Goal: Task Accomplishment & Management: Complete application form

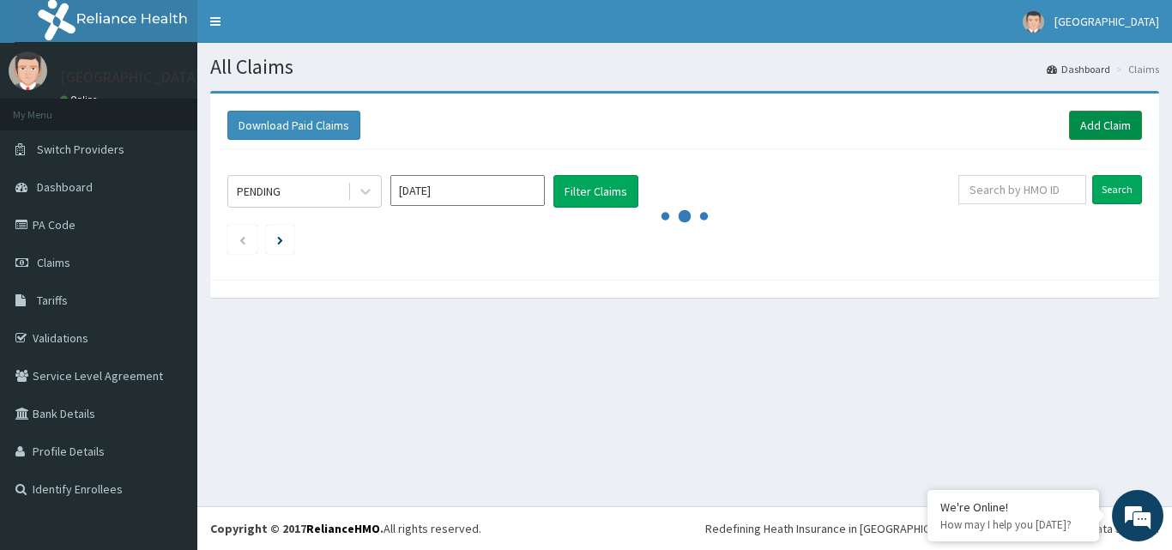
click at [1087, 127] on link "Add Claim" at bounding box center [1105, 125] width 73 height 29
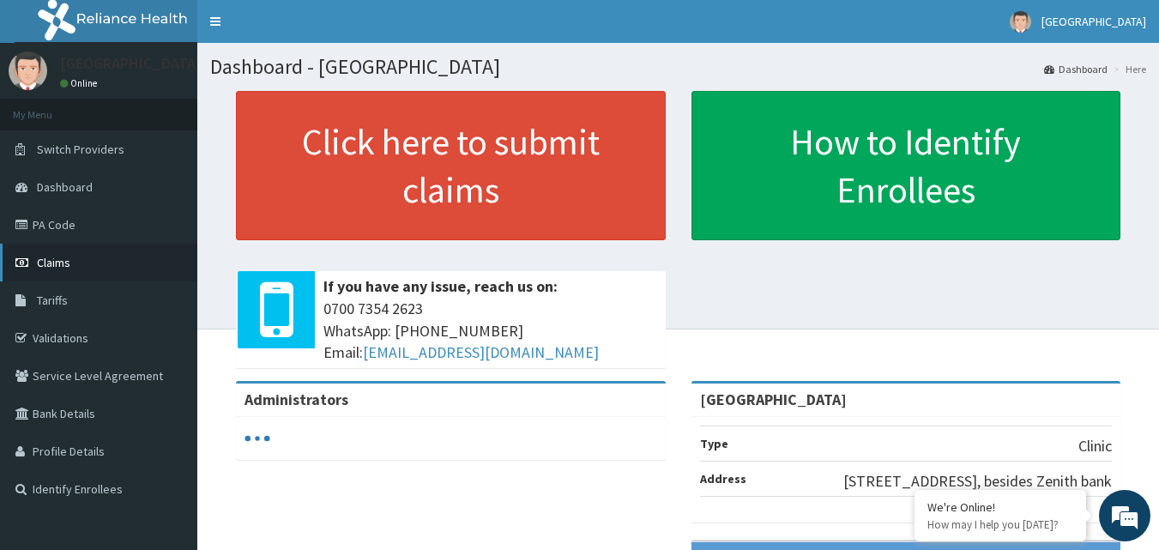
click at [87, 257] on link "Claims" at bounding box center [98, 263] width 197 height 38
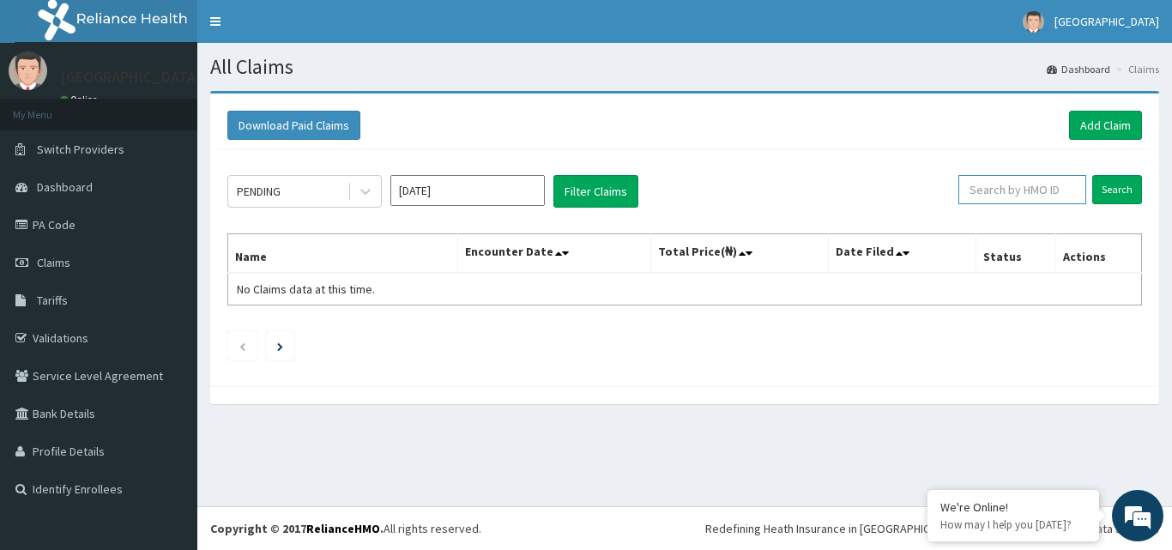
paste input "PIL/10001/A"
type input "PIL/10001/A"
click at [1118, 188] on input "Search" at bounding box center [1117, 189] width 50 height 29
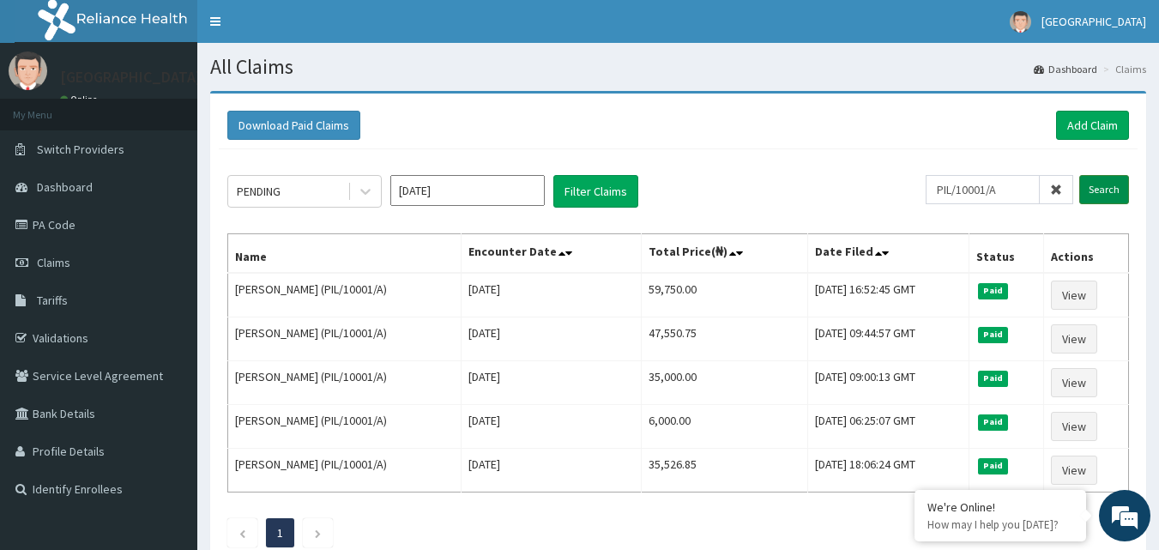
click at [1104, 198] on input "Search" at bounding box center [1105, 189] width 50 height 29
click at [1100, 130] on link "Add Claim" at bounding box center [1092, 125] width 73 height 29
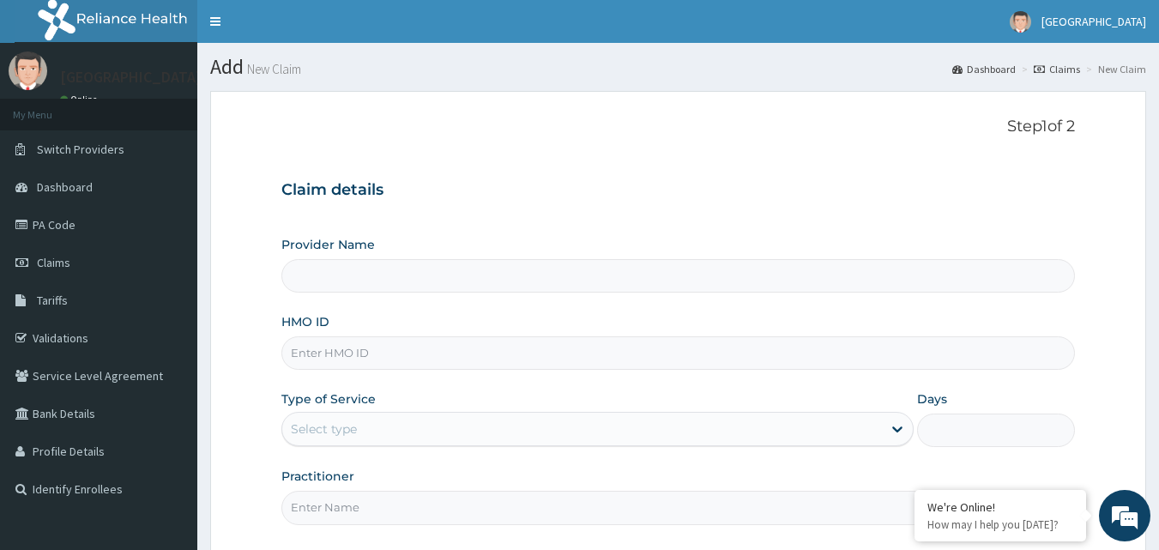
click at [477, 279] on input "Provider Name" at bounding box center [678, 275] width 795 height 33
type input "[GEOGRAPHIC_DATA]"
click at [384, 359] on input "HMO ID" at bounding box center [678, 352] width 795 height 33
paste input "PIL/10001/A"
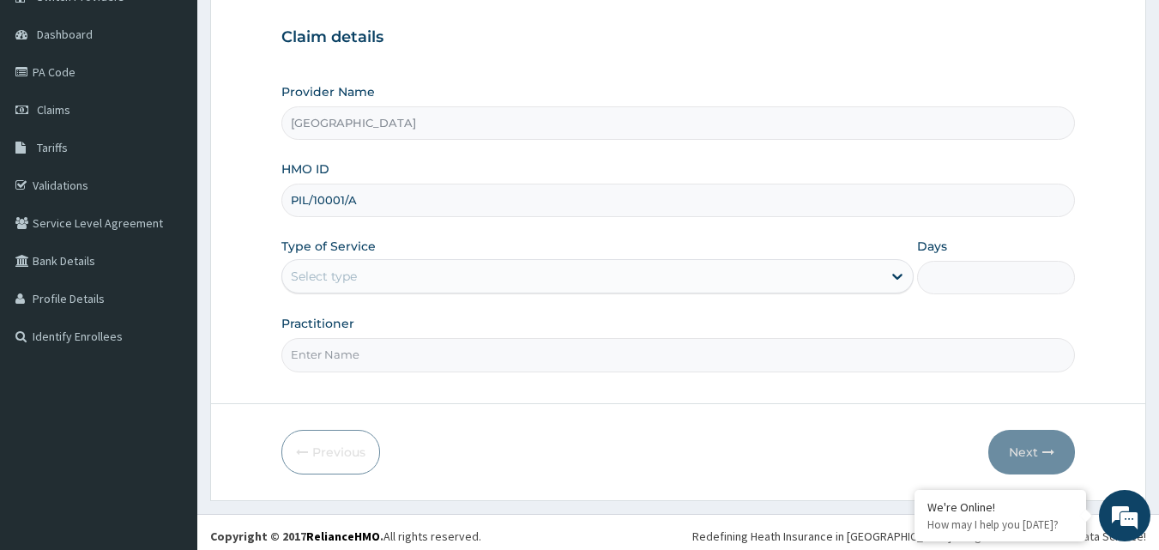
scroll to position [160, 0]
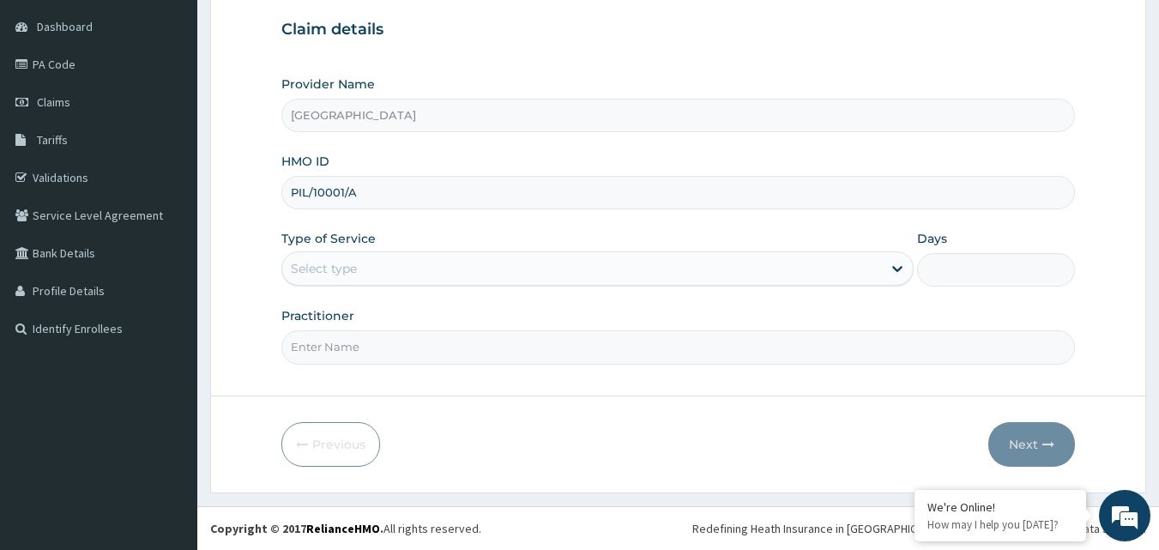
type input "PIL/10001/A"
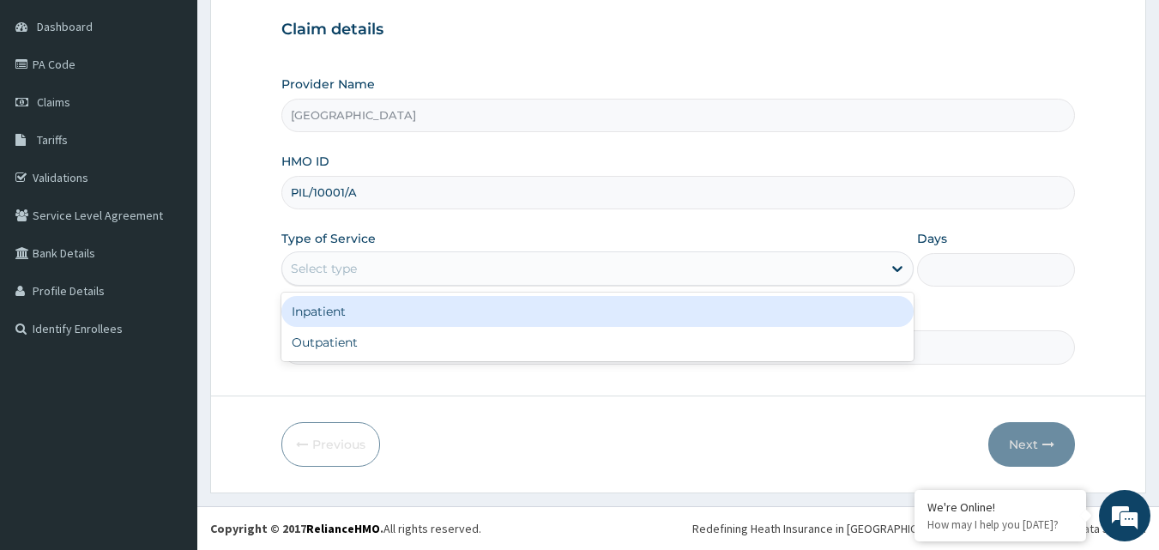
click at [619, 261] on div "Select type" at bounding box center [582, 268] width 600 height 27
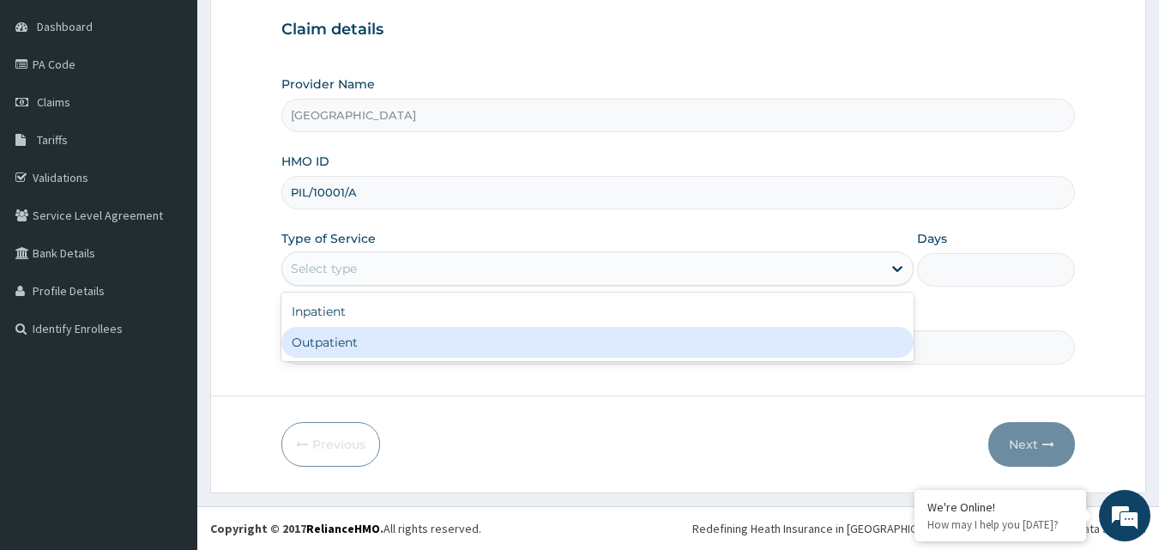
click at [506, 342] on div "Outpatient" at bounding box center [597, 342] width 632 height 31
type input "1"
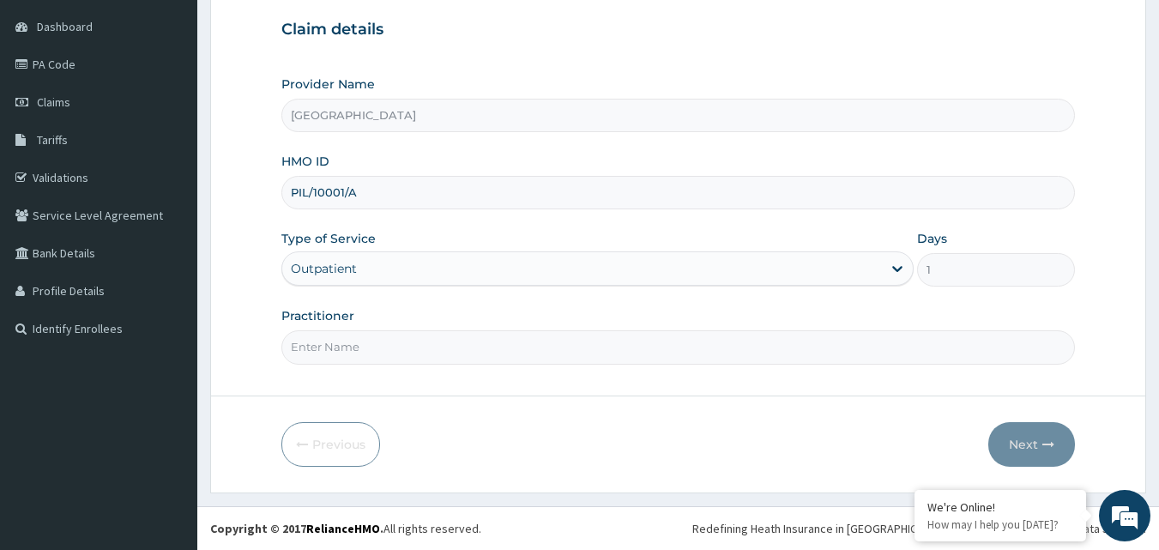
scroll to position [0, 0]
click at [375, 352] on input "Practitioner" at bounding box center [678, 346] width 795 height 33
type input "DR EMMANUEL"
click at [1038, 445] on button "Next" at bounding box center [1032, 444] width 87 height 45
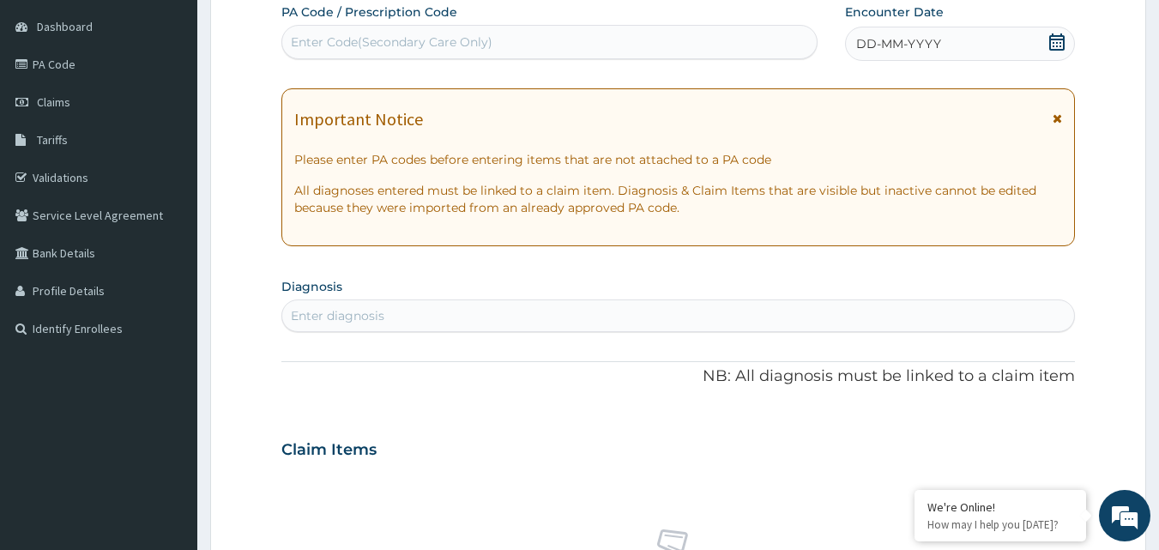
click at [360, 311] on div "Enter diagnosis" at bounding box center [338, 315] width 94 height 17
